Goal: Information Seeking & Learning: Learn about a topic

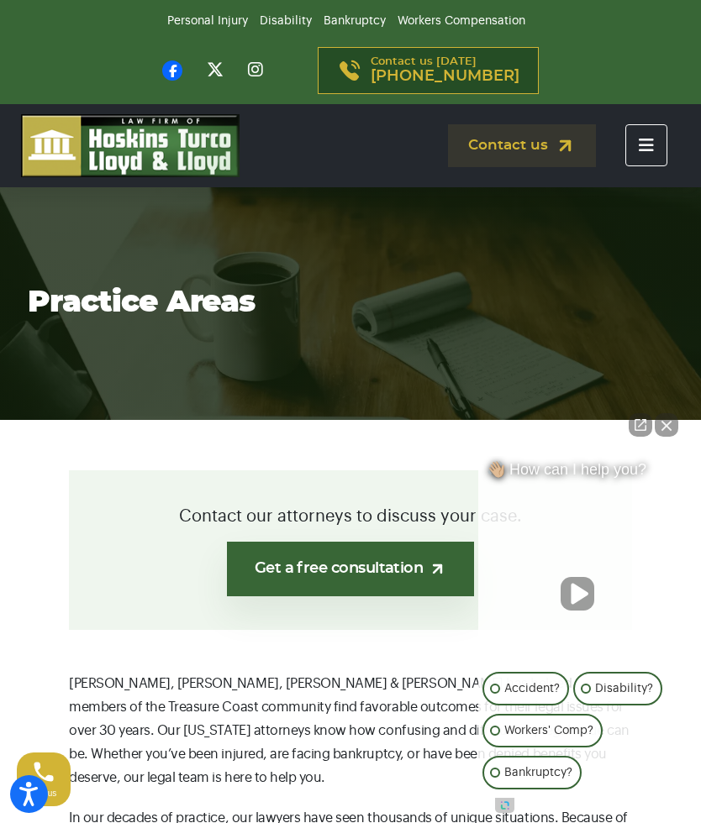
click at [666, 418] on button "Close Intaker Chat Widget" at bounding box center [667, 425] width 24 height 24
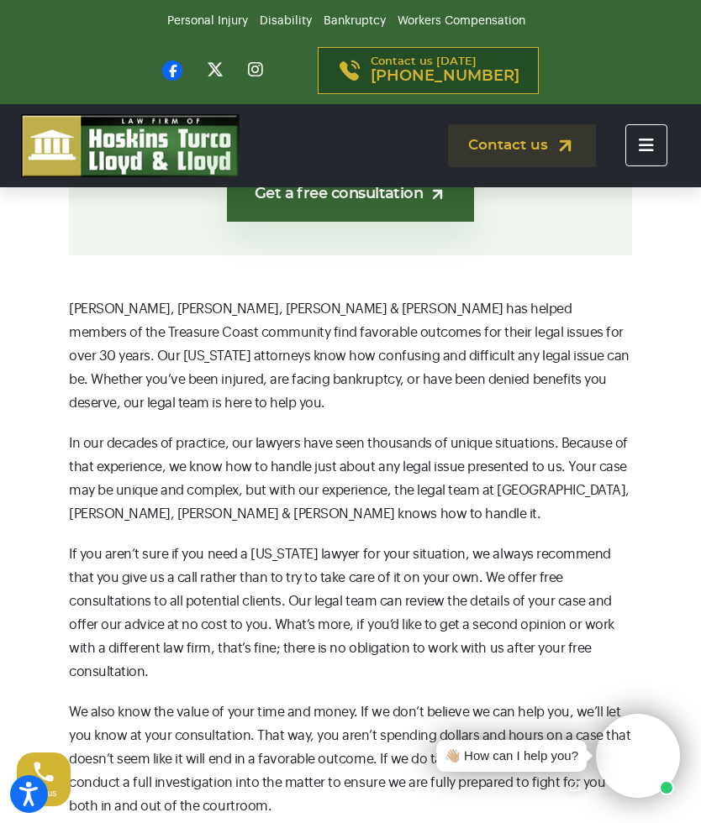
scroll to position [376, 0]
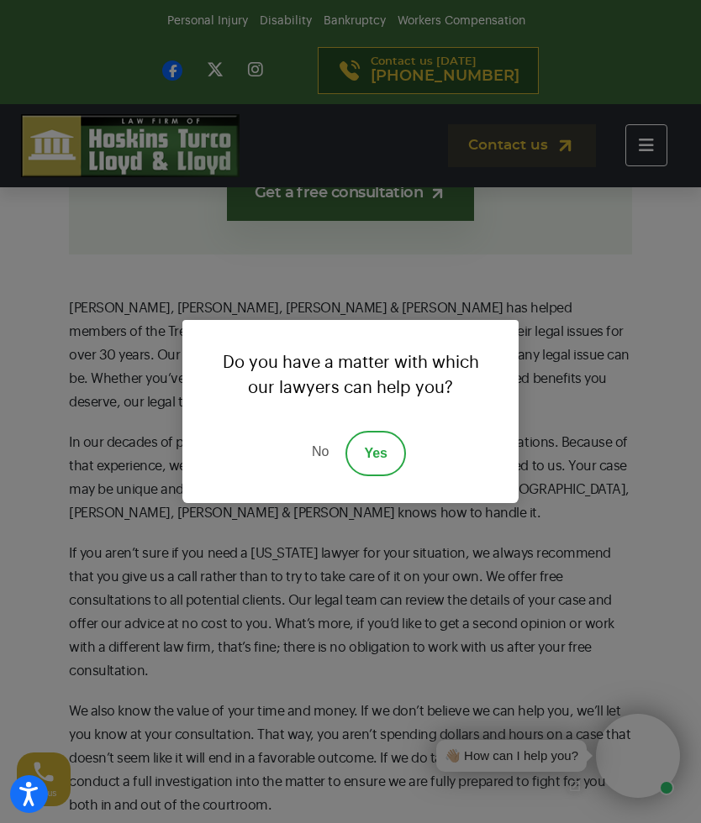
click at [384, 476] on link "Yes" at bounding box center [375, 453] width 60 height 45
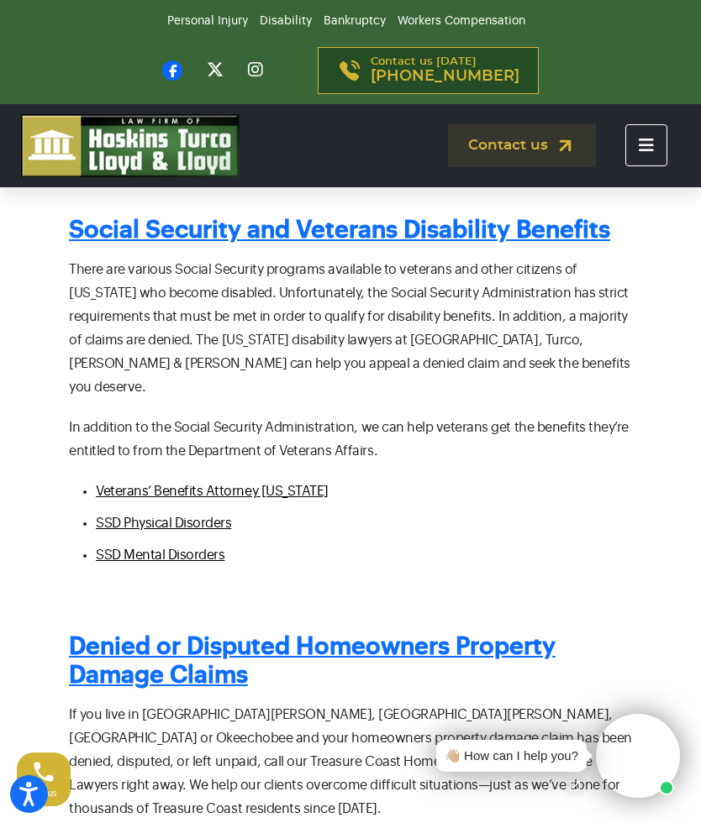
scroll to position [2282, 0]
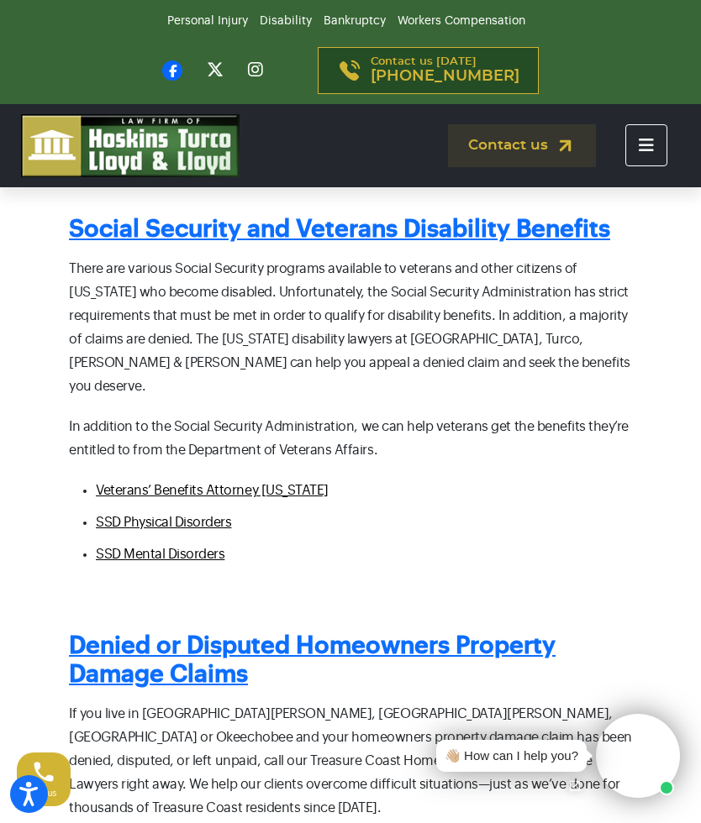
click at [201, 548] on span "SSD Mental Disorders" at bounding box center [160, 554] width 129 height 13
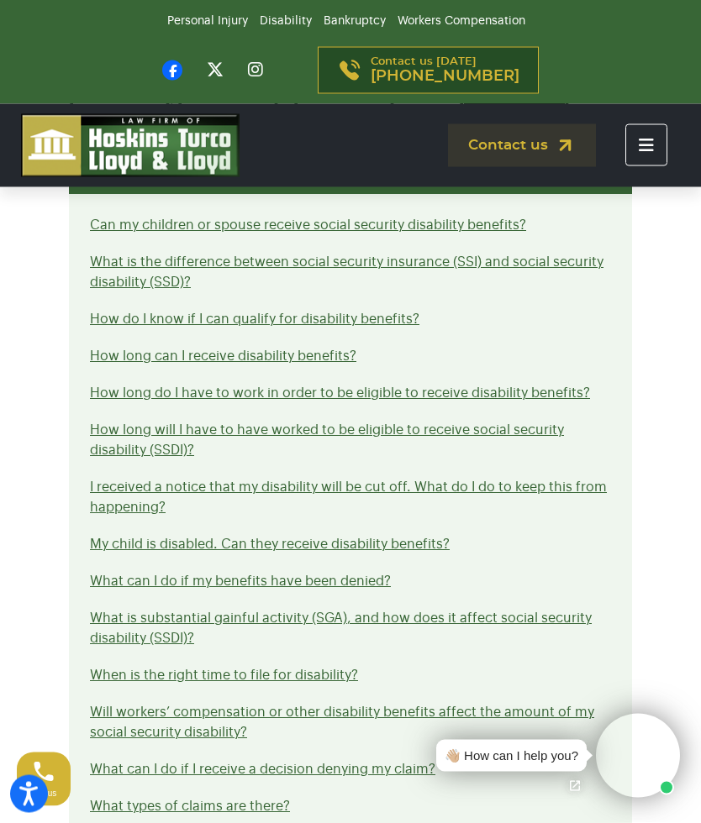
scroll to position [1277, 0]
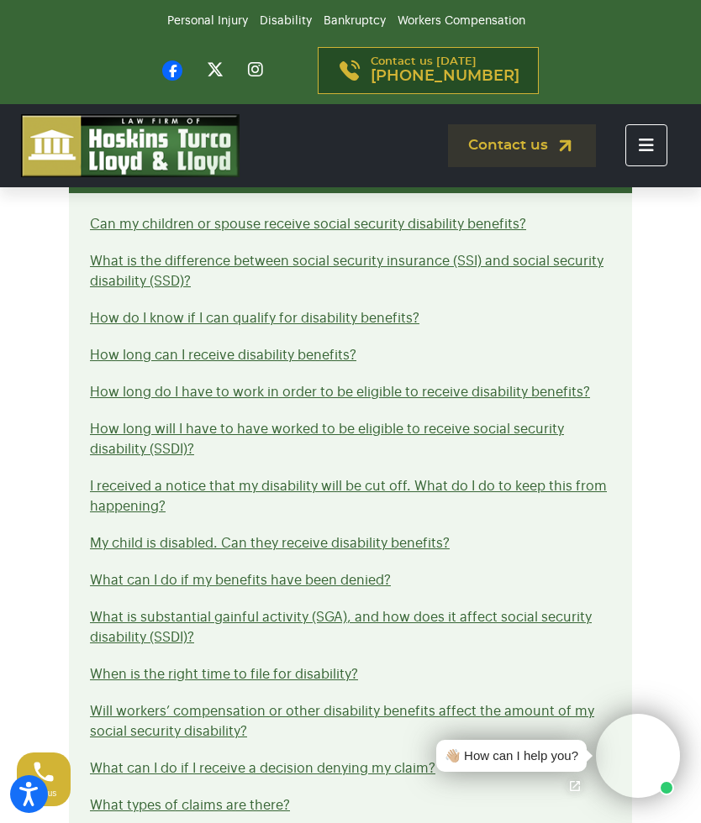
click at [516, 480] on link "I received a notice that my disability will be cut off. What do I do to keep th…" at bounding box center [348, 497] width 517 height 34
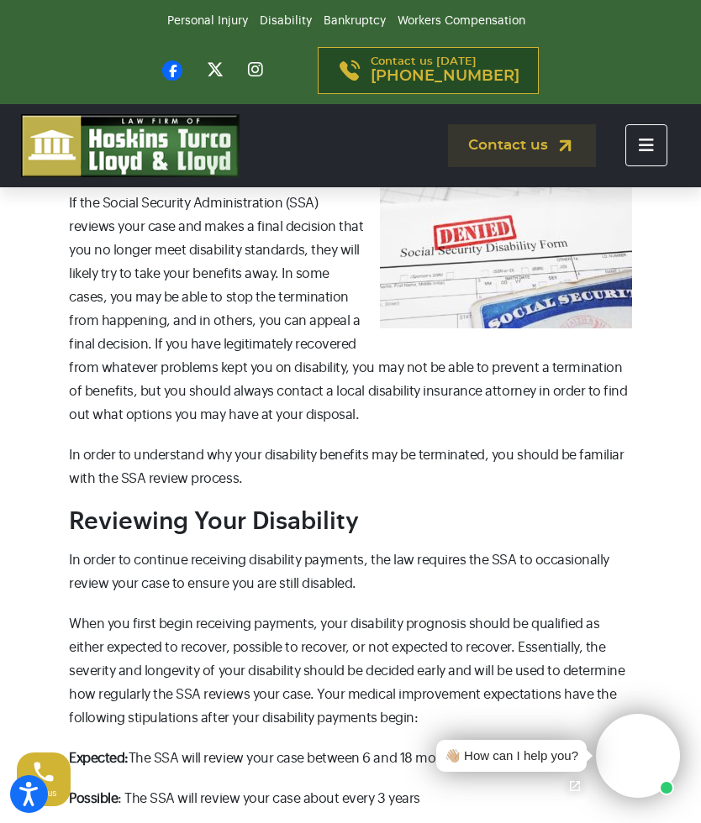
scroll to position [678, 0]
